Goal: Task Accomplishment & Management: Manage account settings

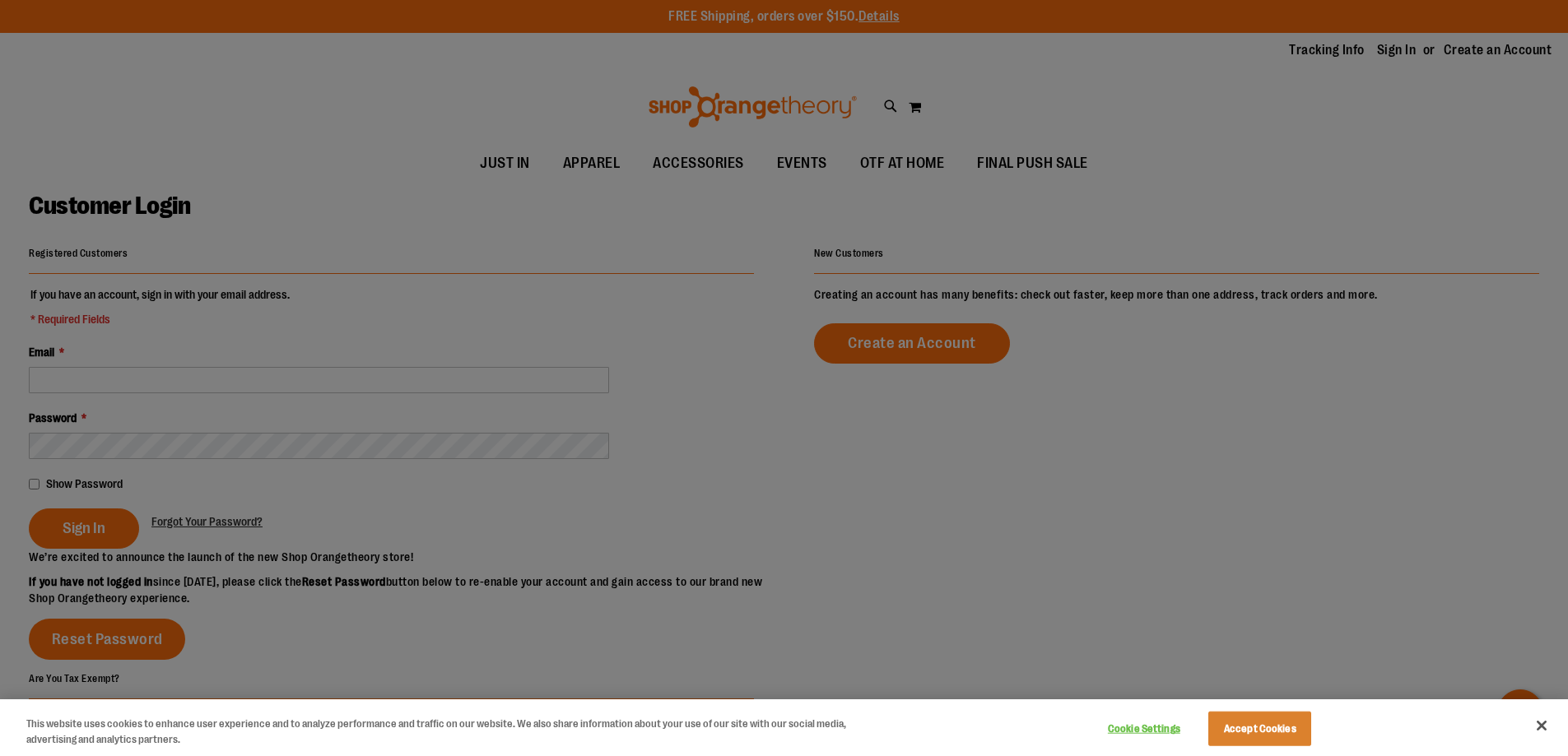
click at [155, 376] on div at bounding box center [784, 378] width 1568 height 756
click at [1271, 724] on button "Accept Cookies" at bounding box center [1260, 729] width 103 height 34
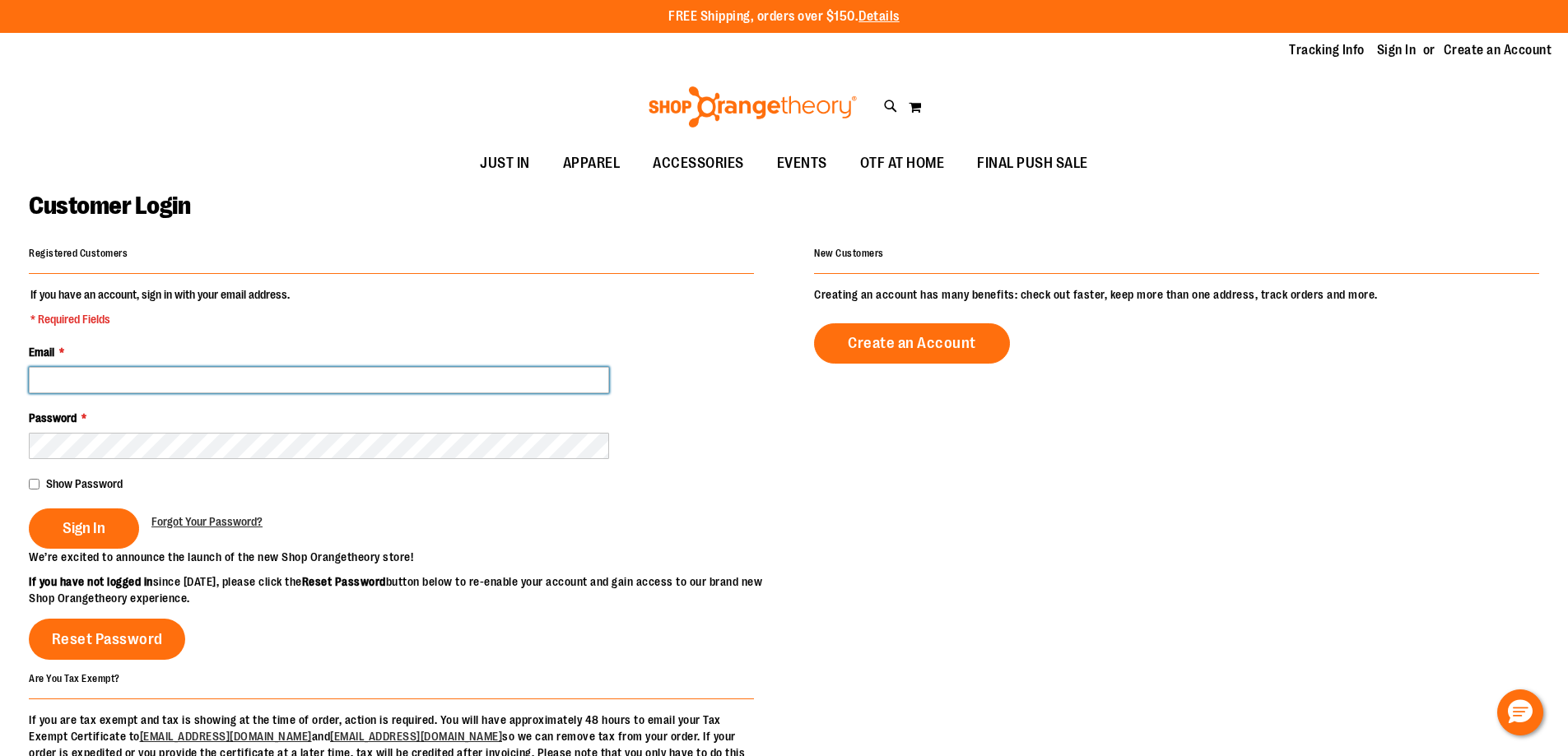
click at [140, 377] on input "Email *" at bounding box center [319, 379] width 580 height 26
type input "**********"
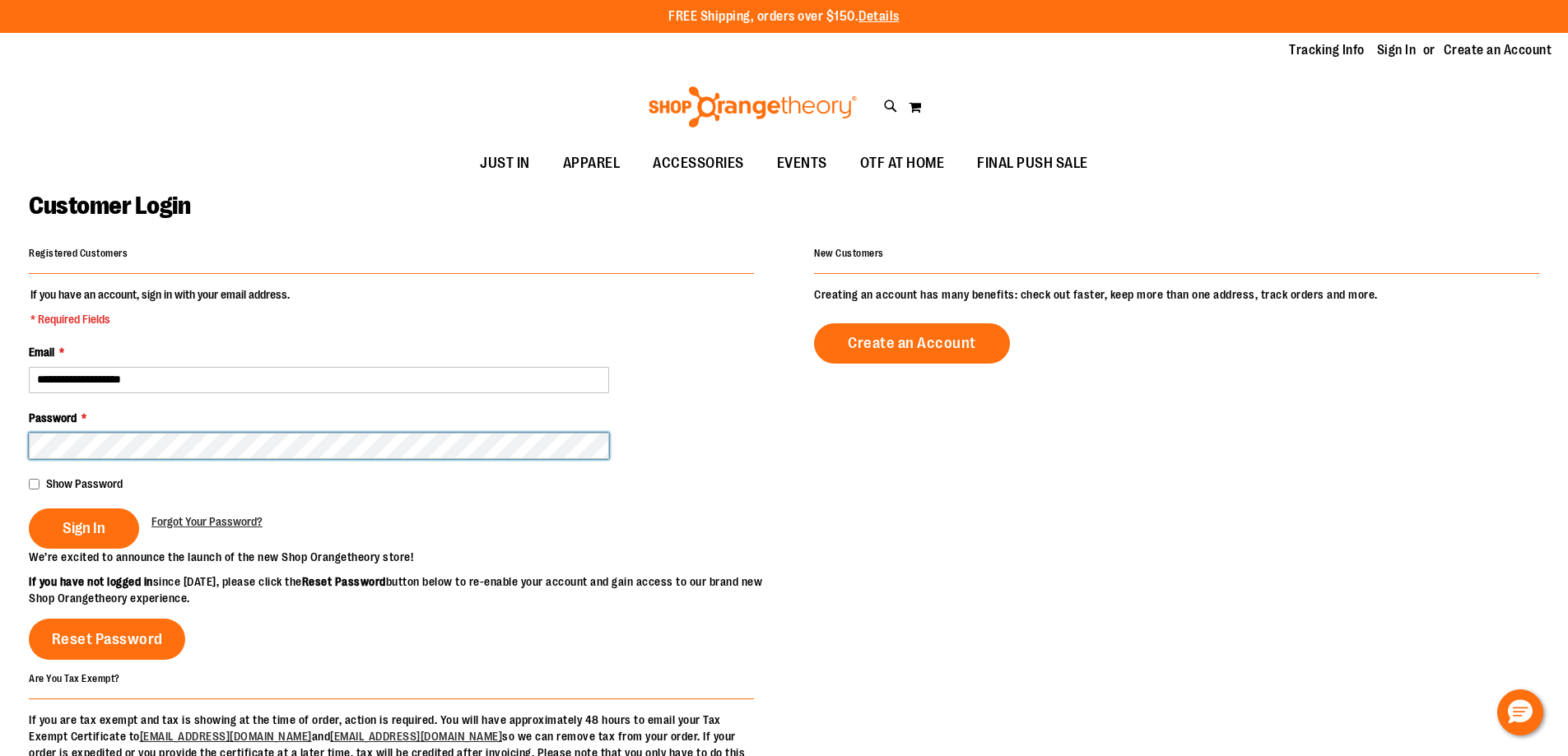
click at [29, 508] on button "Sign In" at bounding box center [84, 528] width 111 height 41
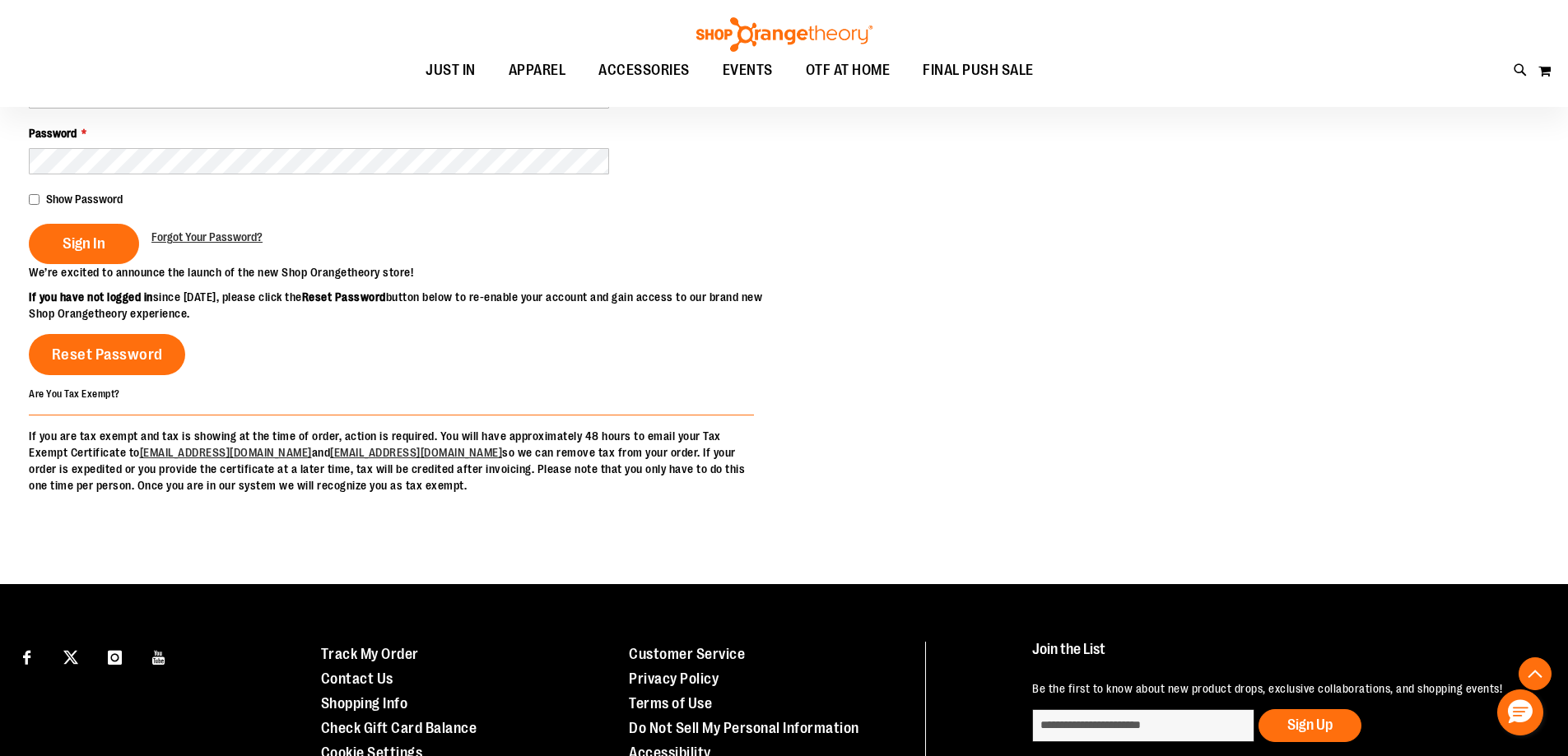
scroll to position [328, 0]
